Goal: Transaction & Acquisition: Obtain resource

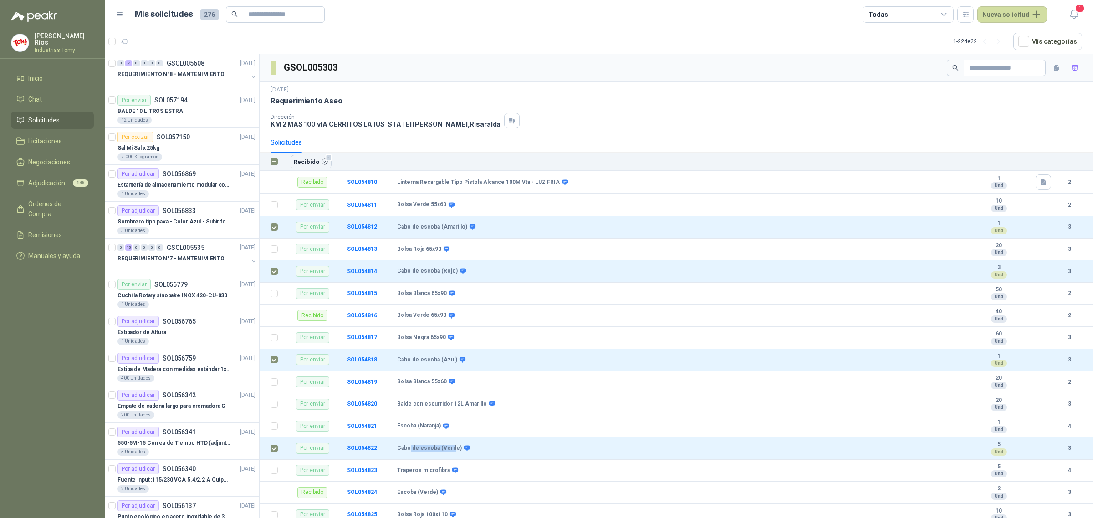
scroll to position [358, 0]
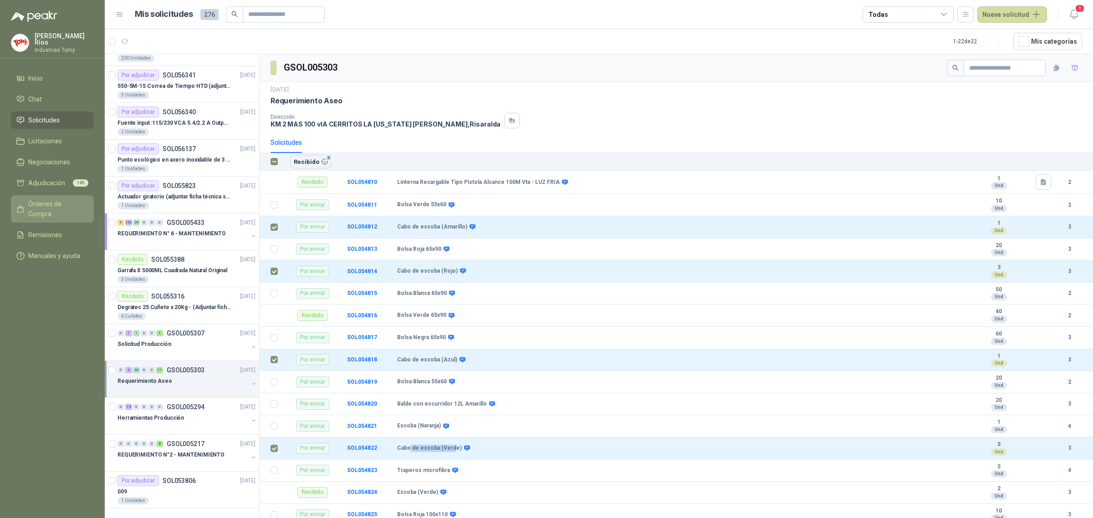
click at [52, 202] on span "Órdenes de Compra" at bounding box center [56, 209] width 57 height 20
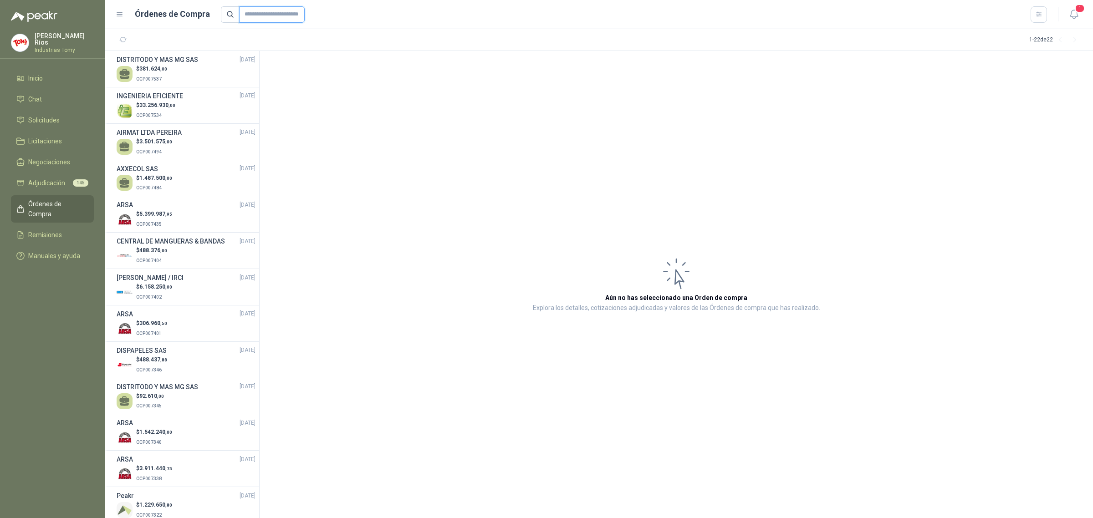
click at [285, 14] on input "text" at bounding box center [272, 14] width 66 height 16
type input "****"
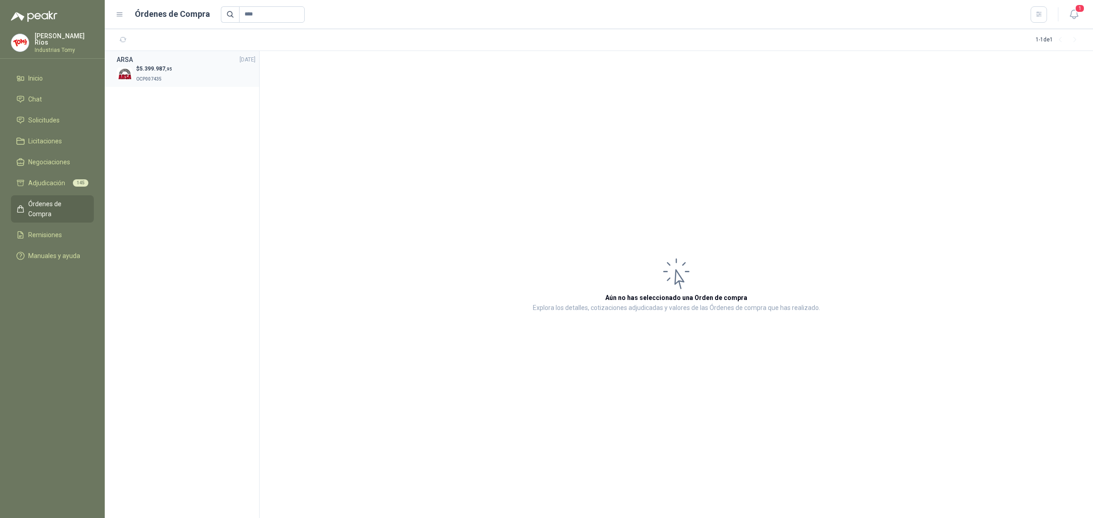
click at [153, 75] on p "OCP007435" at bounding box center [154, 78] width 36 height 10
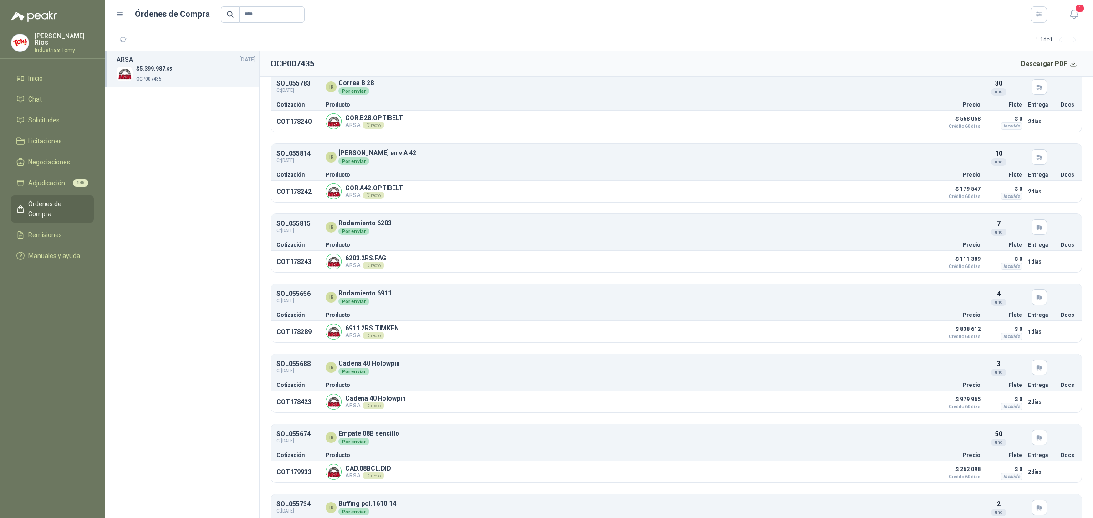
scroll to position [676, 0]
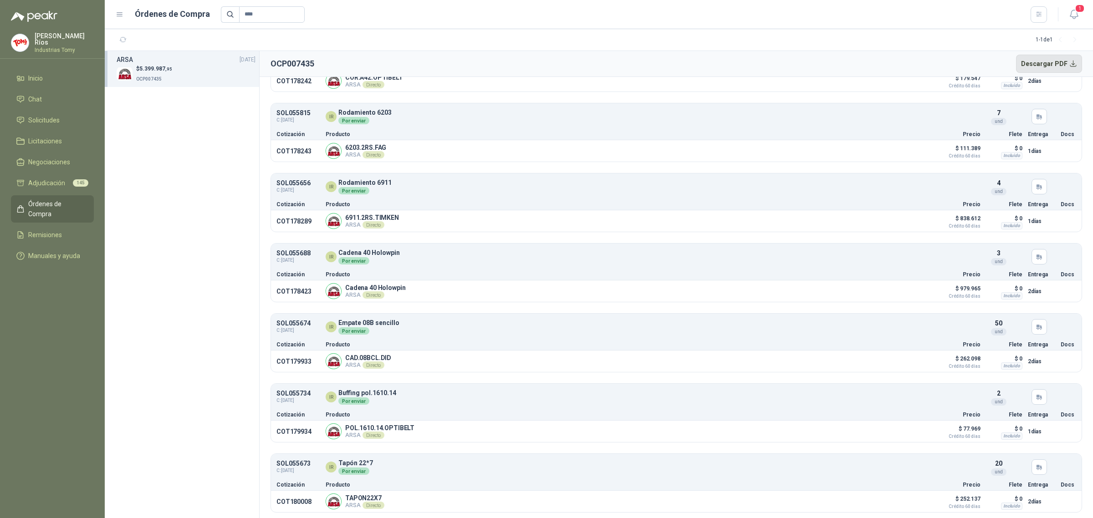
click at [1053, 65] on button "Descargar PDF" at bounding box center [1049, 64] width 66 height 18
